Goal: Task Accomplishment & Management: Manage account settings

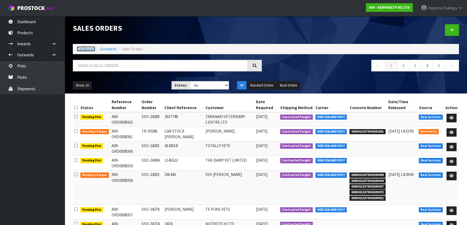
click at [83, 51] on link "Dashboard" at bounding box center [86, 48] width 18 height 5
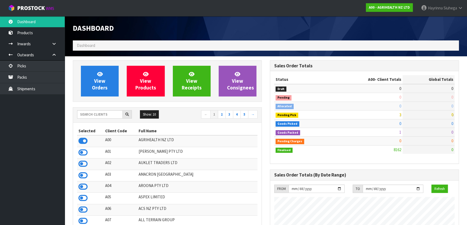
scroll to position [408, 197]
click at [99, 114] on input "text" at bounding box center [100, 114] width 46 height 8
click at [115, 113] on input "text" at bounding box center [100, 114] width 46 height 8
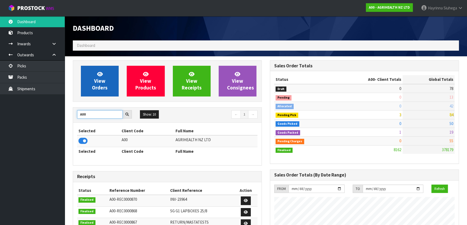
type input "A00"
click at [103, 87] on span "View Orders" at bounding box center [100, 81] width 16 height 20
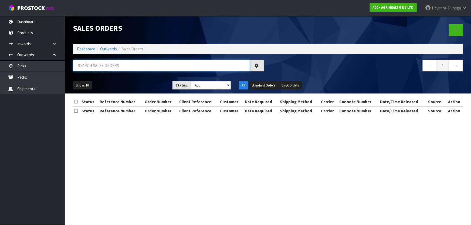
click at [126, 64] on input "text" at bounding box center [161, 66] width 177 height 12
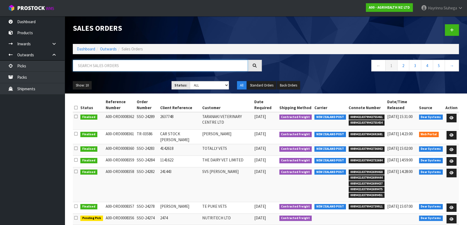
click at [126, 64] on input "text" at bounding box center [160, 66] width 175 height 12
type input "JOB-0409197"
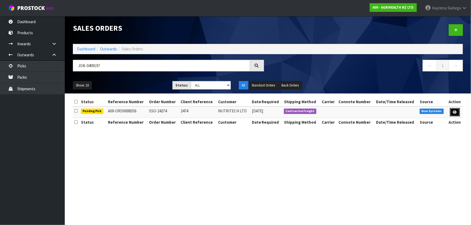
click at [456, 111] on icon at bounding box center [455, 113] width 4 height 4
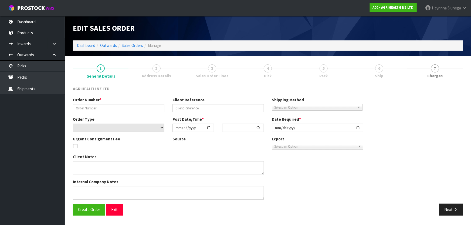
type input "SSO-24274"
type input "2474"
select select "number:0"
type input "[DATE]"
type input "10:07:27.000"
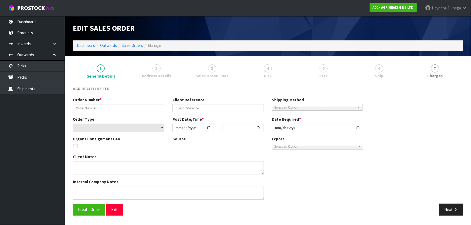
type input "[DATE]"
type textarea "SHIP BY: Freight"
type textarea "FOR DISPATCH [DATE] PLEASE, VIA FREIGHT"
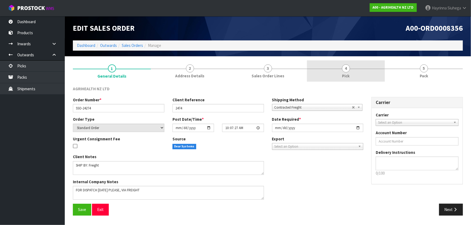
click at [344, 74] on span "Pick" at bounding box center [346, 76] width 8 height 6
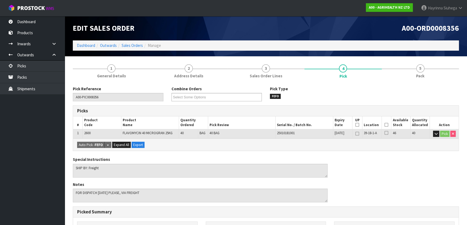
click at [386, 125] on icon at bounding box center [387, 125] width 4 height 0
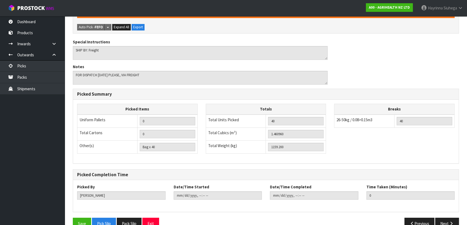
scroll to position [148, 0]
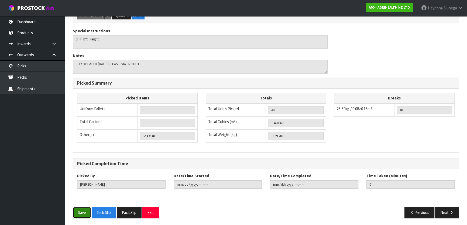
click at [87, 208] on button "Save" at bounding box center [82, 213] width 18 height 12
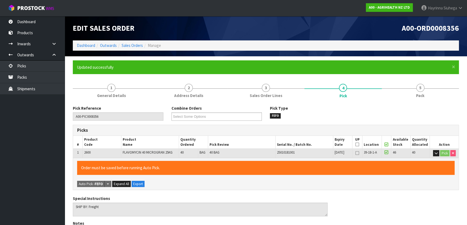
type input "[PERSON_NAME]"
type input "[DATE]T15:59:07"
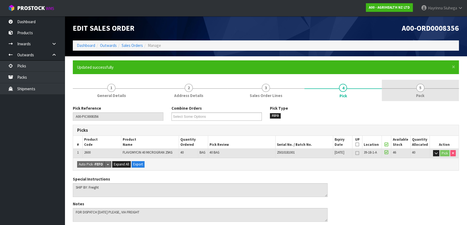
click at [413, 90] on link "5 Pack" at bounding box center [420, 90] width 77 height 21
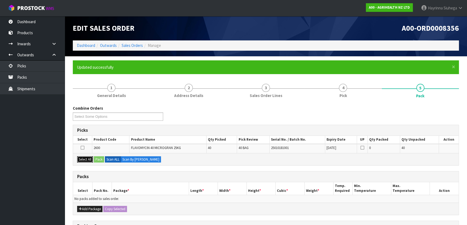
click at [82, 158] on button "Select All" at bounding box center [85, 159] width 16 height 6
click at [100, 158] on button "Pack" at bounding box center [99, 159] width 10 height 6
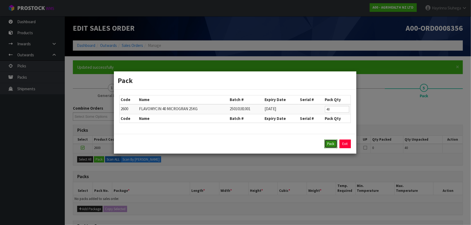
click at [329, 142] on button "Pack" at bounding box center [330, 144] width 13 height 9
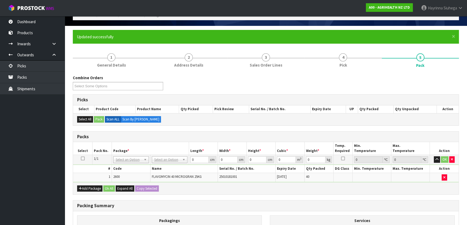
scroll to position [73, 0]
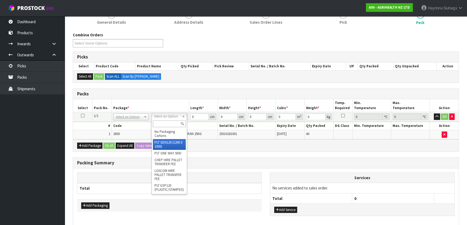
type input "120"
type input "100"
type input "1159.2"
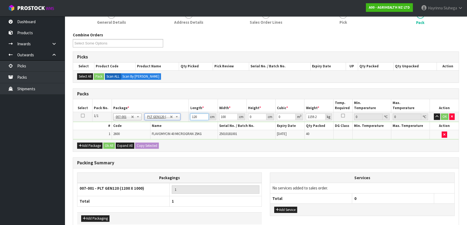
click at [192, 118] on input "120" at bounding box center [199, 117] width 18 height 7
type input "120"
type input "100"
type input "1"
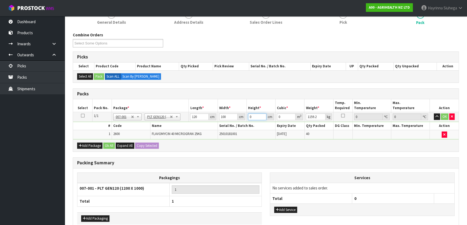
type input "0.012"
type input "13"
type input "0.156"
type input "137"
type input "1.644"
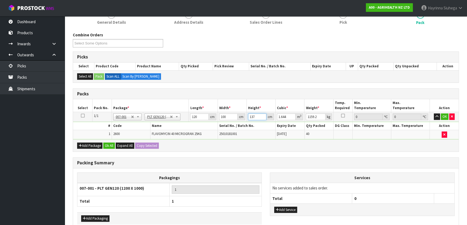
type input "137"
type input "1046"
click button "OK" at bounding box center [445, 117] width 8 height 6
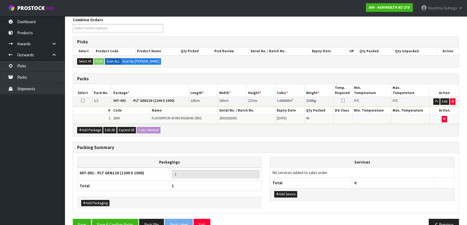
scroll to position [101, 0]
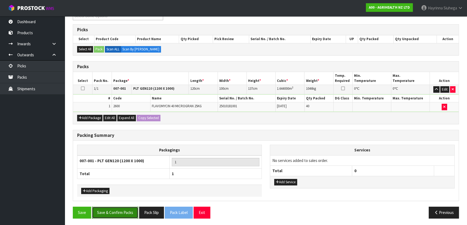
click at [124, 212] on button "Save & Confirm Packs" at bounding box center [115, 213] width 46 height 12
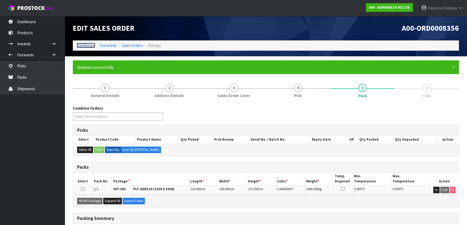
click at [91, 45] on link "Dashboard" at bounding box center [86, 45] width 18 height 5
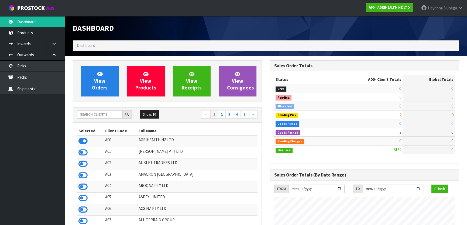
scroll to position [408, 197]
click at [35, 74] on link "Packs" at bounding box center [32, 77] width 65 height 11
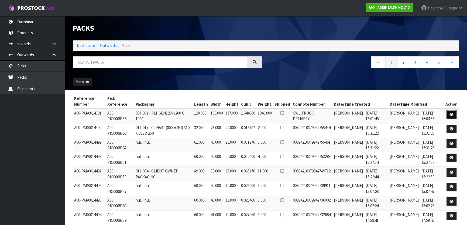
click at [448, 112] on link at bounding box center [452, 114] width 10 height 9
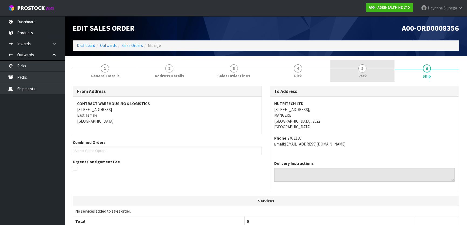
click at [361, 70] on span "5" at bounding box center [363, 68] width 8 height 8
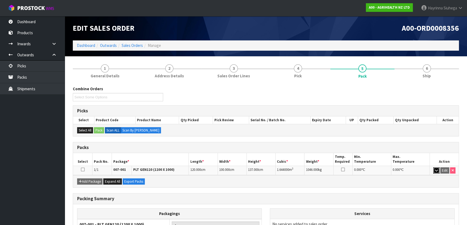
click at [434, 169] on button "button" at bounding box center [437, 171] width 6 height 6
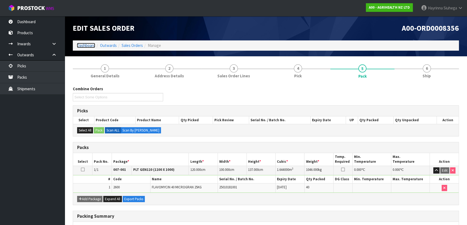
click at [90, 46] on link "Dashboard" at bounding box center [86, 45] width 18 height 5
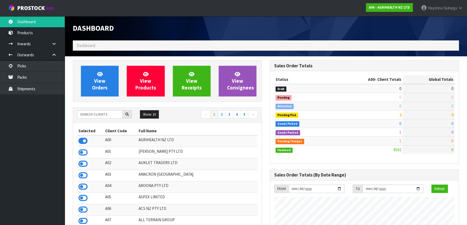
scroll to position [408, 197]
click at [106, 112] on input "text" at bounding box center [100, 114] width 46 height 8
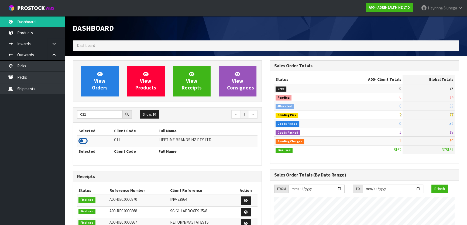
click at [86, 143] on icon at bounding box center [83, 141] width 9 height 8
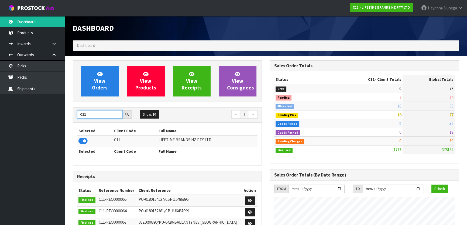
drag, startPoint x: 86, startPoint y: 117, endPoint x: 36, endPoint y: 117, distance: 49.9
click at [36, 117] on body "Toggle navigation ProStock WMS C11 - LIFETIME BRANDS NZ PTY LTD [PERSON_NAME] L…" at bounding box center [233, 112] width 467 height 225
type input "A00"
click at [86, 142] on icon at bounding box center [83, 141] width 9 height 8
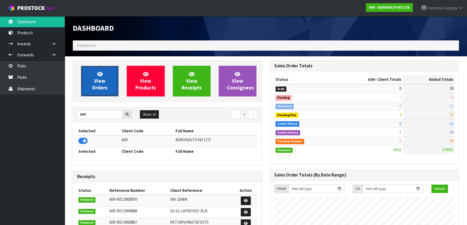
click at [106, 82] on link "View Orders" at bounding box center [100, 81] width 38 height 31
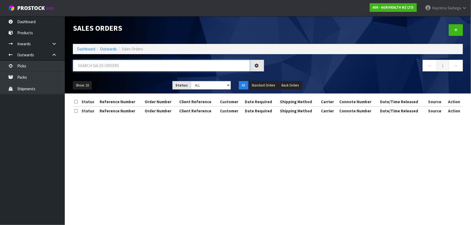
click at [118, 65] on input "text" at bounding box center [161, 66] width 177 height 12
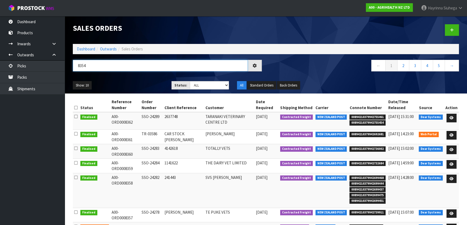
type input "8354"
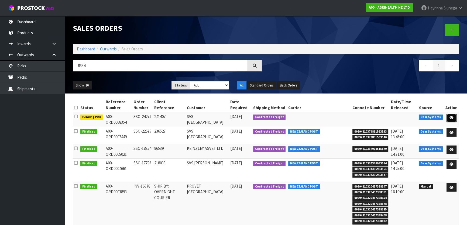
click at [453, 118] on icon at bounding box center [452, 118] width 4 height 4
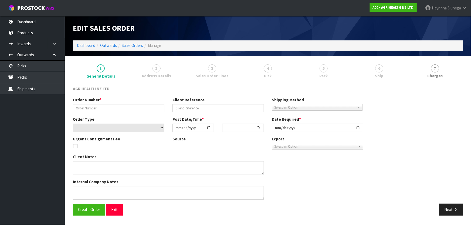
type input "SSO-24271"
type input "241407"
select select "number:0"
type input "[DATE]"
type input "09:58:30.000"
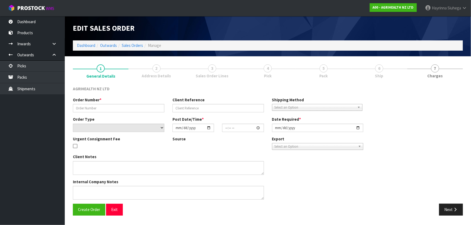
type input "[DATE]"
type textarea "NOVORMON SENT SEPARATELY SHIP BY: Freight"
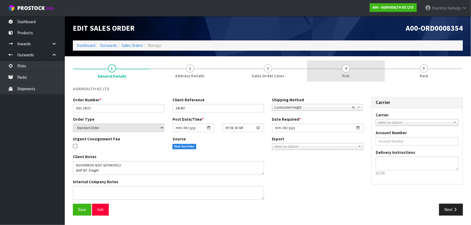
click at [373, 73] on link "4 Pick" at bounding box center [346, 70] width 78 height 21
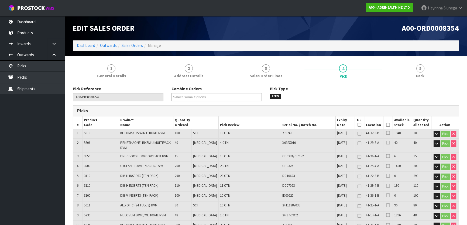
click at [386, 125] on icon at bounding box center [388, 125] width 4 height 0
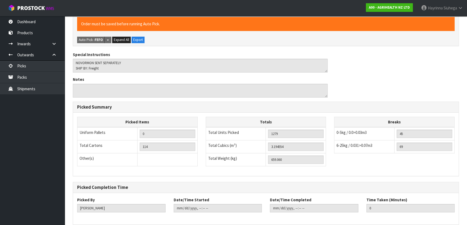
scroll to position [250, 0]
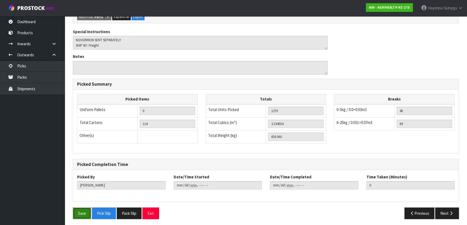
click at [78, 211] on button "Save" at bounding box center [82, 214] width 18 height 12
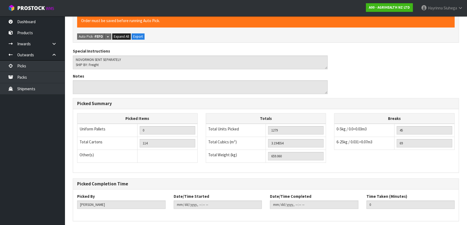
scroll to position [0, 0]
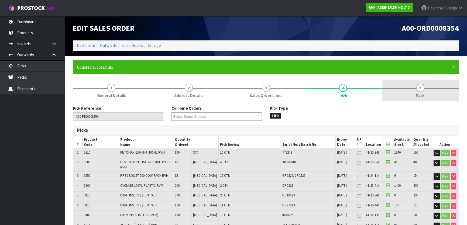
type input "[PERSON_NAME]"
type input "[DATE]T16:13:37"
click at [402, 97] on link "5 Pack" at bounding box center [420, 90] width 77 height 21
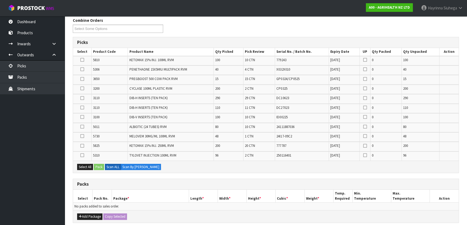
scroll to position [49, 0]
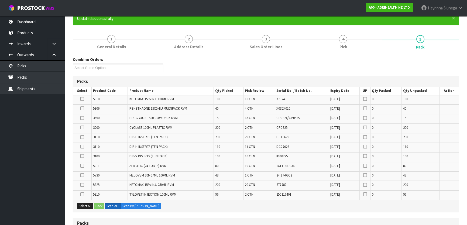
click at [81, 137] on icon at bounding box center [82, 137] width 4 height 0
click at [0, 0] on input "checkbox" at bounding box center [0, 0] width 0 height 0
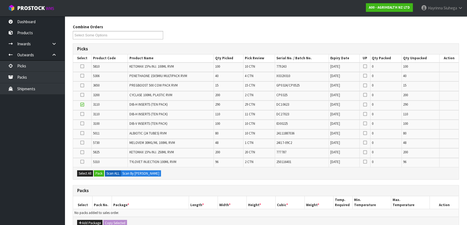
scroll to position [122, 0]
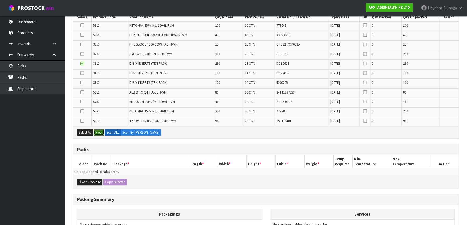
click at [101, 134] on button "Pack" at bounding box center [99, 133] width 10 height 6
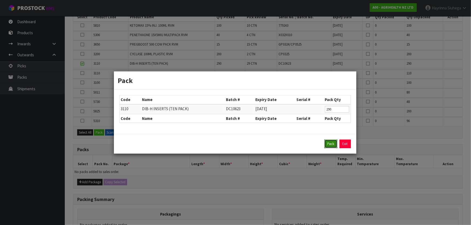
click at [329, 144] on button "Pack" at bounding box center [330, 144] width 13 height 9
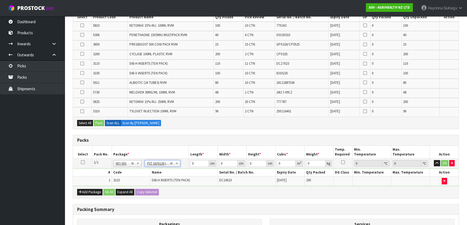
type input "120"
type input "100"
type input "156.6"
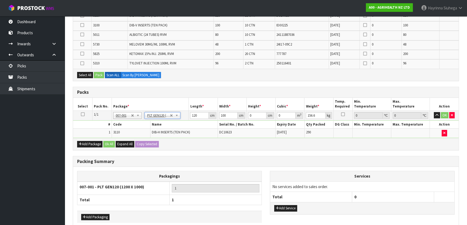
scroll to position [147, 0]
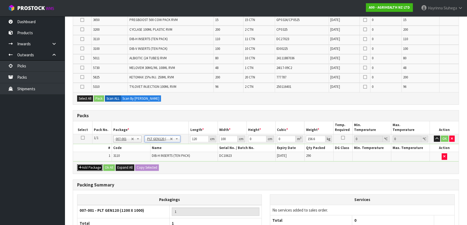
click at [92, 165] on button "Add Package" at bounding box center [89, 168] width 25 height 6
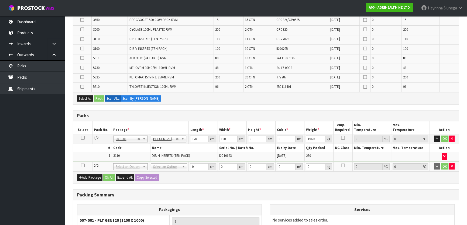
click at [82, 166] on icon at bounding box center [83, 166] width 4 height 0
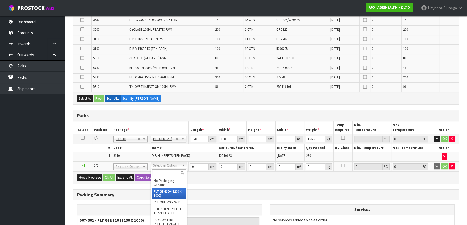
type input "2"
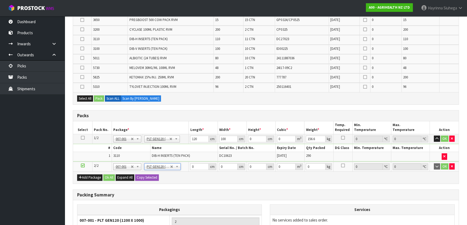
type input "120"
type input "100"
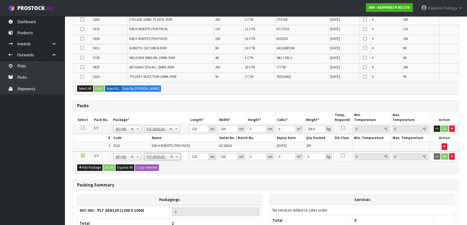
scroll to position [84, 0]
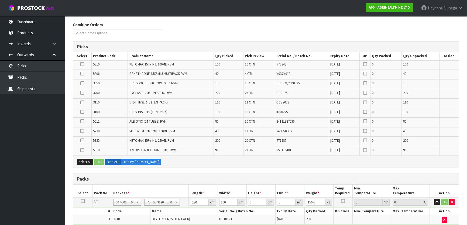
click at [81, 150] on icon at bounding box center [82, 150] width 4 height 0
click at [0, 0] on input "checkbox" at bounding box center [0, 0] width 0 height 0
click at [81, 84] on icon at bounding box center [82, 83] width 4 height 0
click at [0, 0] on input "checkbox" at bounding box center [0, 0] width 0 height 0
click at [81, 64] on icon at bounding box center [82, 64] width 4 height 0
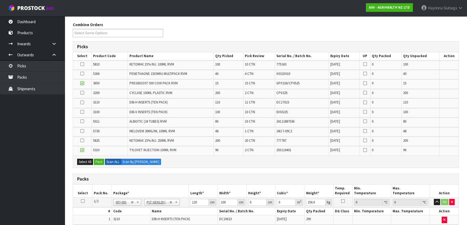
click at [0, 0] on input "checkbox" at bounding box center [0, 0] width 0 height 0
click at [81, 141] on icon at bounding box center [82, 141] width 4 height 0
click at [0, 0] on input "checkbox" at bounding box center [0, 0] width 0 height 0
click at [81, 121] on icon at bounding box center [82, 121] width 4 height 0
click at [0, 0] on input "checkbox" at bounding box center [0, 0] width 0 height 0
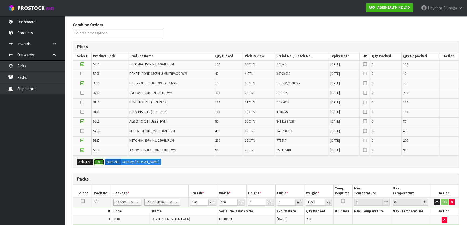
click at [100, 160] on button "Pack" at bounding box center [99, 162] width 10 height 6
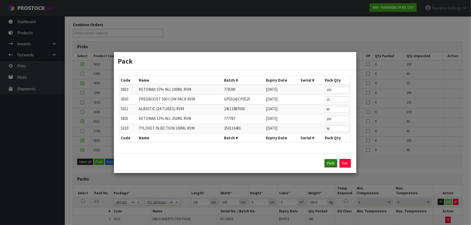
click at [326, 162] on button "Pack" at bounding box center [330, 163] width 13 height 9
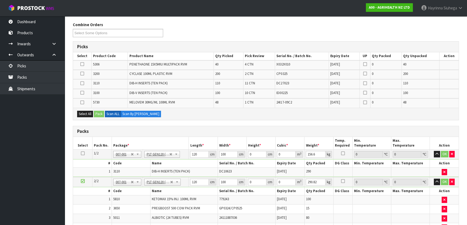
click at [82, 103] on icon at bounding box center [82, 103] width 4 height 0
click at [0, 0] on input "checkbox" at bounding box center [0, 0] width 0 height 0
click at [101, 114] on button "Pack" at bounding box center [99, 114] width 10 height 6
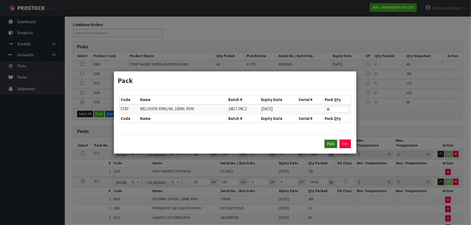
click at [332, 143] on button "Pack" at bounding box center [330, 144] width 13 height 9
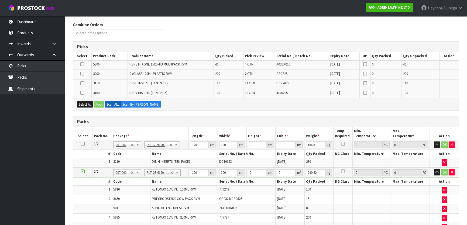
type input "301.86"
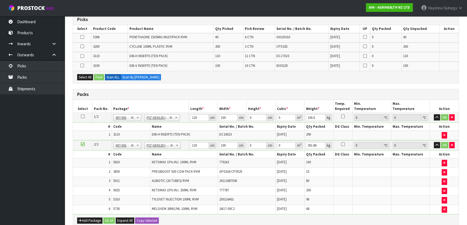
scroll to position [157, 0]
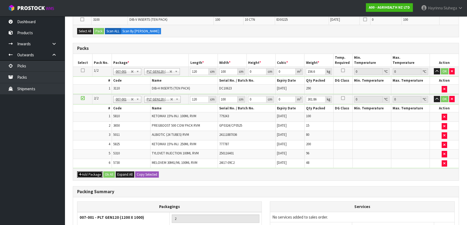
click at [90, 174] on button "Add Package" at bounding box center [89, 175] width 25 height 6
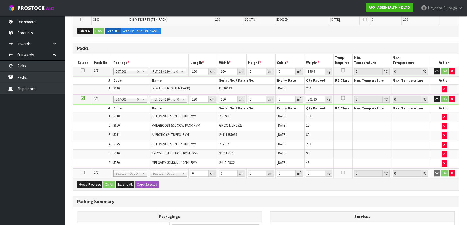
click at [83, 173] on icon at bounding box center [83, 173] width 4 height 0
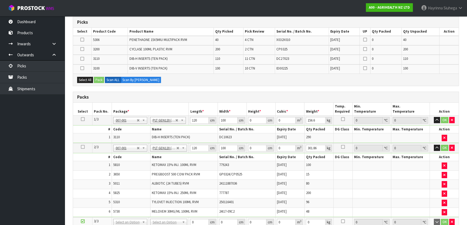
scroll to position [108, 0]
click at [81, 40] on icon at bounding box center [82, 40] width 4 height 0
click at [0, 0] on input "checkbox" at bounding box center [0, 0] width 0 height 0
click at [83, 69] on icon at bounding box center [82, 69] width 4 height 0
click at [0, 0] on input "checkbox" at bounding box center [0, 0] width 0 height 0
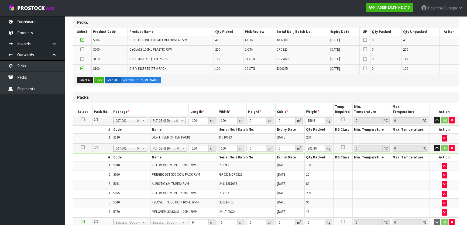
click at [80, 69] on icon at bounding box center [82, 69] width 4 height 0
click at [0, 0] on input "checkbox" at bounding box center [0, 0] width 0 height 0
click at [81, 40] on icon at bounding box center [82, 40] width 4 height 0
click at [0, 0] on input "checkbox" at bounding box center [0, 0] width 0 height 0
click at [84, 120] on icon at bounding box center [83, 120] width 4 height 0
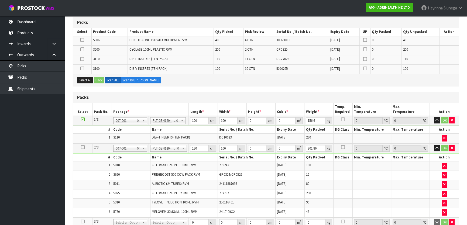
click at [84, 59] on td at bounding box center [82, 59] width 19 height 9
click at [82, 59] on icon at bounding box center [82, 59] width 4 height 0
click at [0, 0] on input "checkbox" at bounding box center [0, 0] width 0 height 0
click at [100, 80] on button "Pack" at bounding box center [99, 80] width 10 height 6
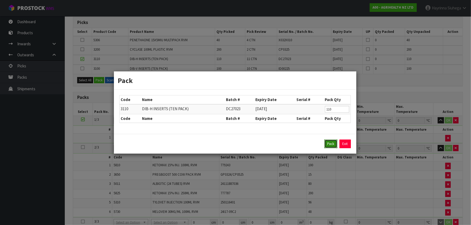
click at [332, 144] on button "Pack" at bounding box center [330, 144] width 13 height 9
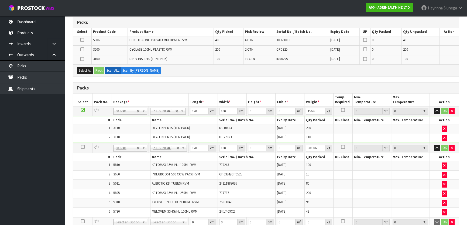
type input "216"
click at [81, 40] on icon at bounding box center [82, 40] width 4 height 0
click at [0, 0] on input "checkbox" at bounding box center [0, 0] width 0 height 0
click at [82, 49] on icon at bounding box center [82, 49] width 4 height 0
click at [0, 0] on input "checkbox" at bounding box center [0, 0] width 0 height 0
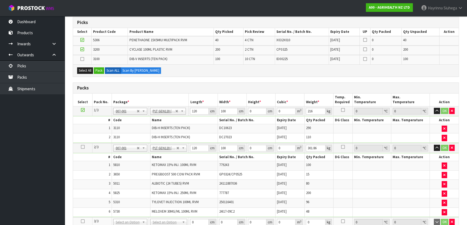
click at [83, 59] on icon at bounding box center [82, 59] width 4 height 0
click at [0, 0] on input "checkbox" at bounding box center [0, 0] width 0 height 0
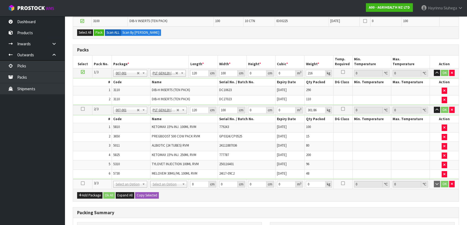
scroll to position [206, 0]
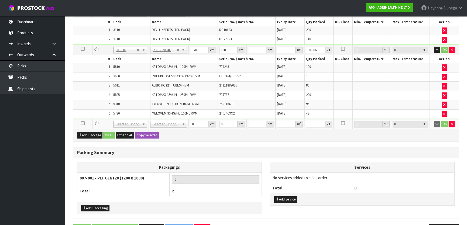
click at [82, 123] on icon at bounding box center [83, 123] width 4 height 0
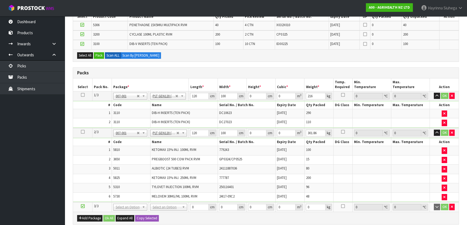
scroll to position [108, 0]
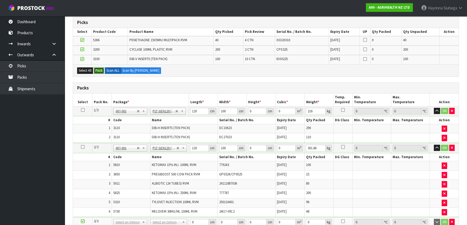
click at [100, 70] on button "Pack" at bounding box center [99, 70] width 10 height 6
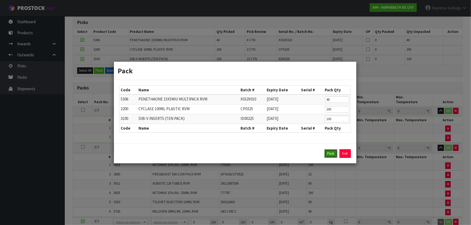
click at [328, 153] on button "Pack" at bounding box center [330, 153] width 13 height 9
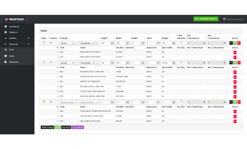
scroll to position [182, 0]
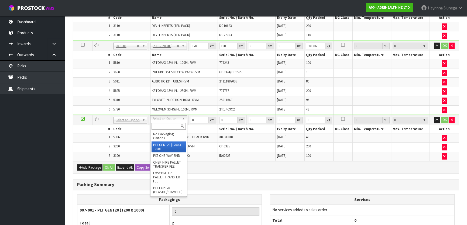
type input "3"
type input "120"
type input "100"
type input "141.2"
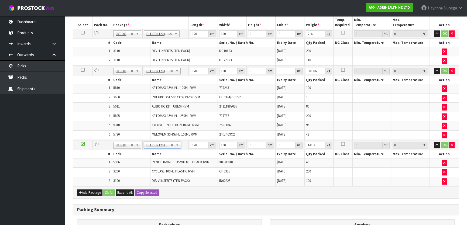
scroll to position [107, 0]
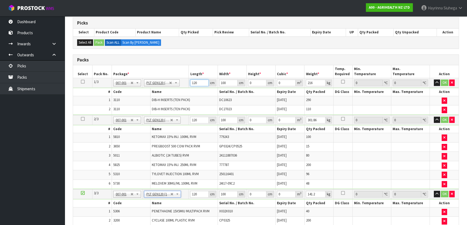
click at [194, 80] on input "120" at bounding box center [199, 83] width 18 height 7
type input "120"
type input "110"
type input "1"
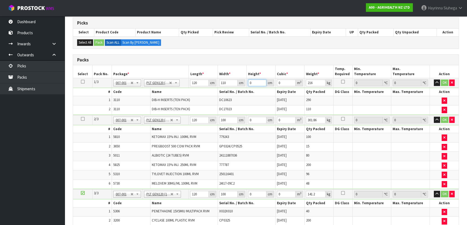
type input "0.0132"
type input "14"
type input "0.1848"
type input "144"
type input "1.9008"
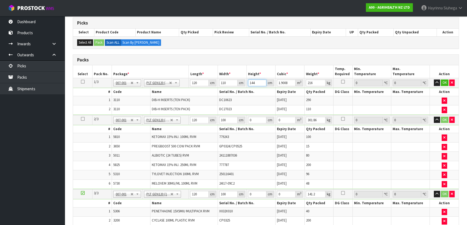
type input "144"
type input "223"
click button "OK" at bounding box center [445, 83] width 8 height 6
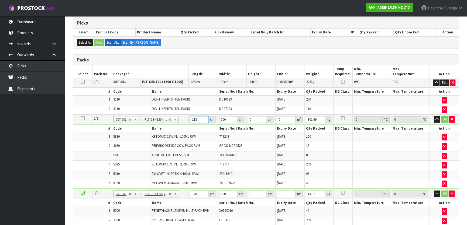
type input "113"
type input "110"
type input "9"
type input "0.11187"
type input "98"
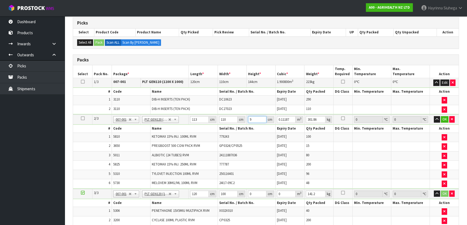
type input "1.21814"
type input "98"
type input "316"
click button "OK" at bounding box center [445, 119] width 8 height 6
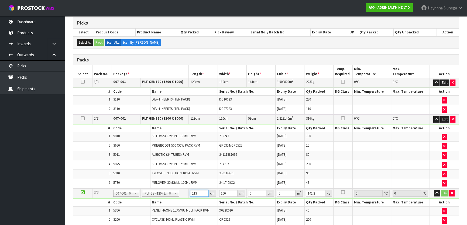
type input "113"
type input "8"
type input "0.102152"
type input "83"
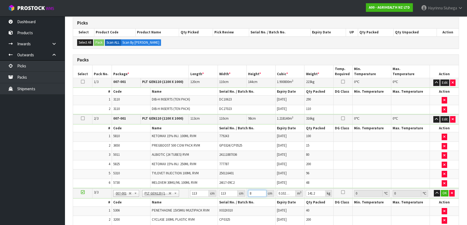
type input "1.059827"
type input "83"
type input "160"
click button "OK" at bounding box center [445, 193] width 8 height 6
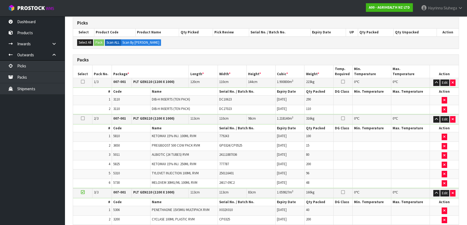
scroll to position [229, 0]
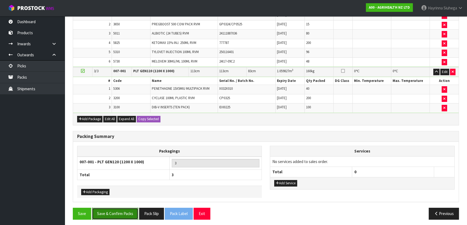
click at [133, 215] on button "Save & Confirm Packs" at bounding box center [115, 214] width 46 height 12
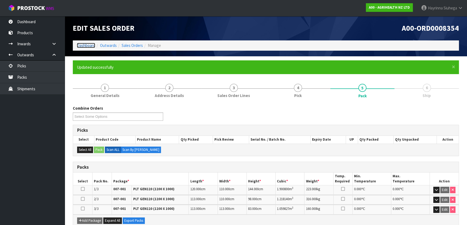
click at [79, 45] on link "Dashboard" at bounding box center [86, 45] width 18 height 5
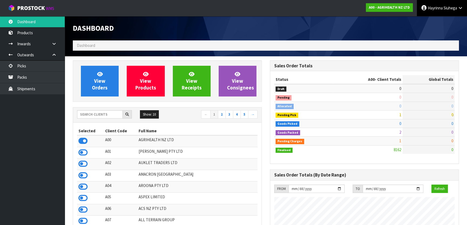
scroll to position [408, 197]
click at [451, 5] on link "[PERSON_NAME]" at bounding box center [442, 8] width 50 height 16
click at [441, 21] on link "Logout" at bounding box center [445, 21] width 43 height 7
